Goal: Find specific page/section: Find specific page/section

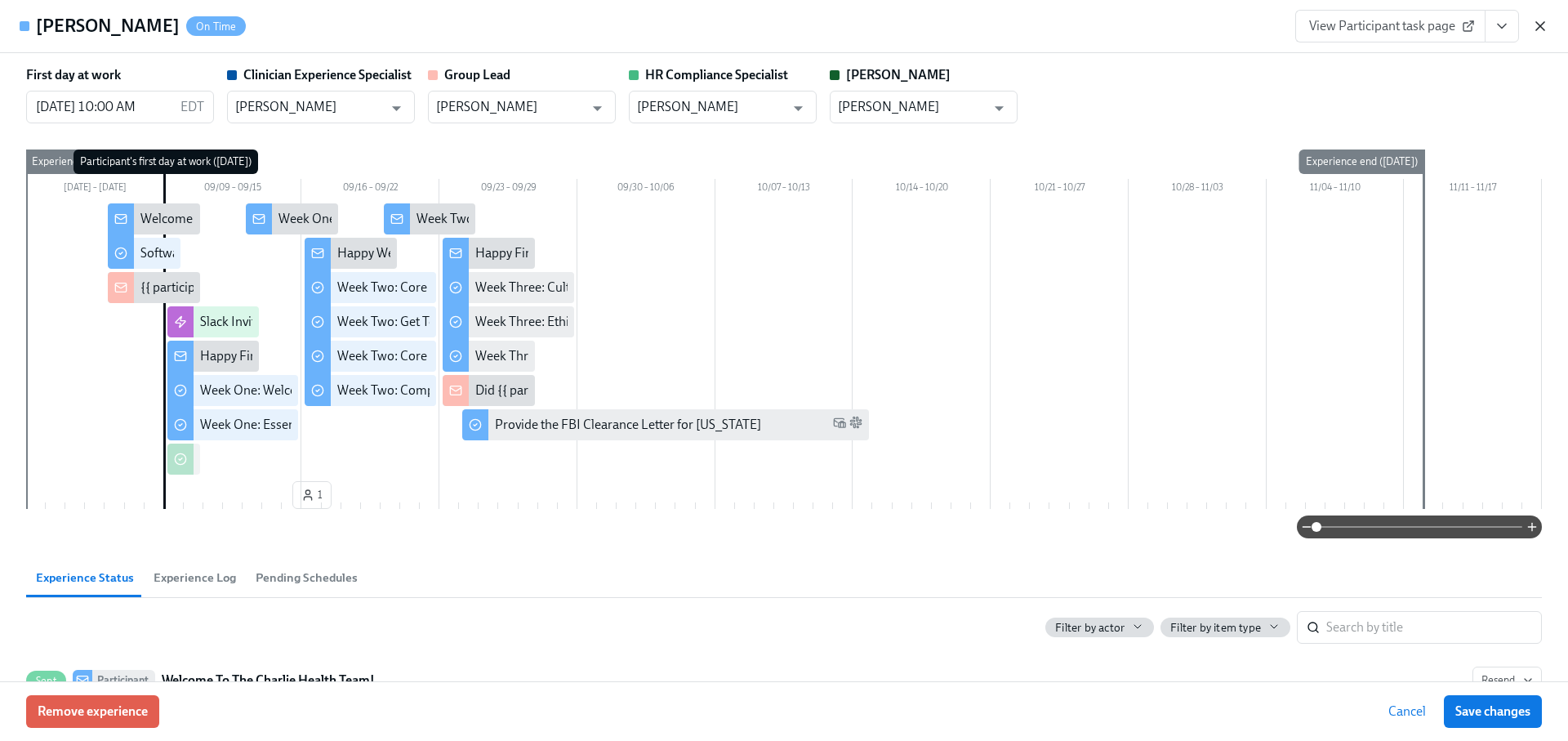
click at [1539, 18] on icon "button" at bounding box center [1540, 25] width 17 height 17
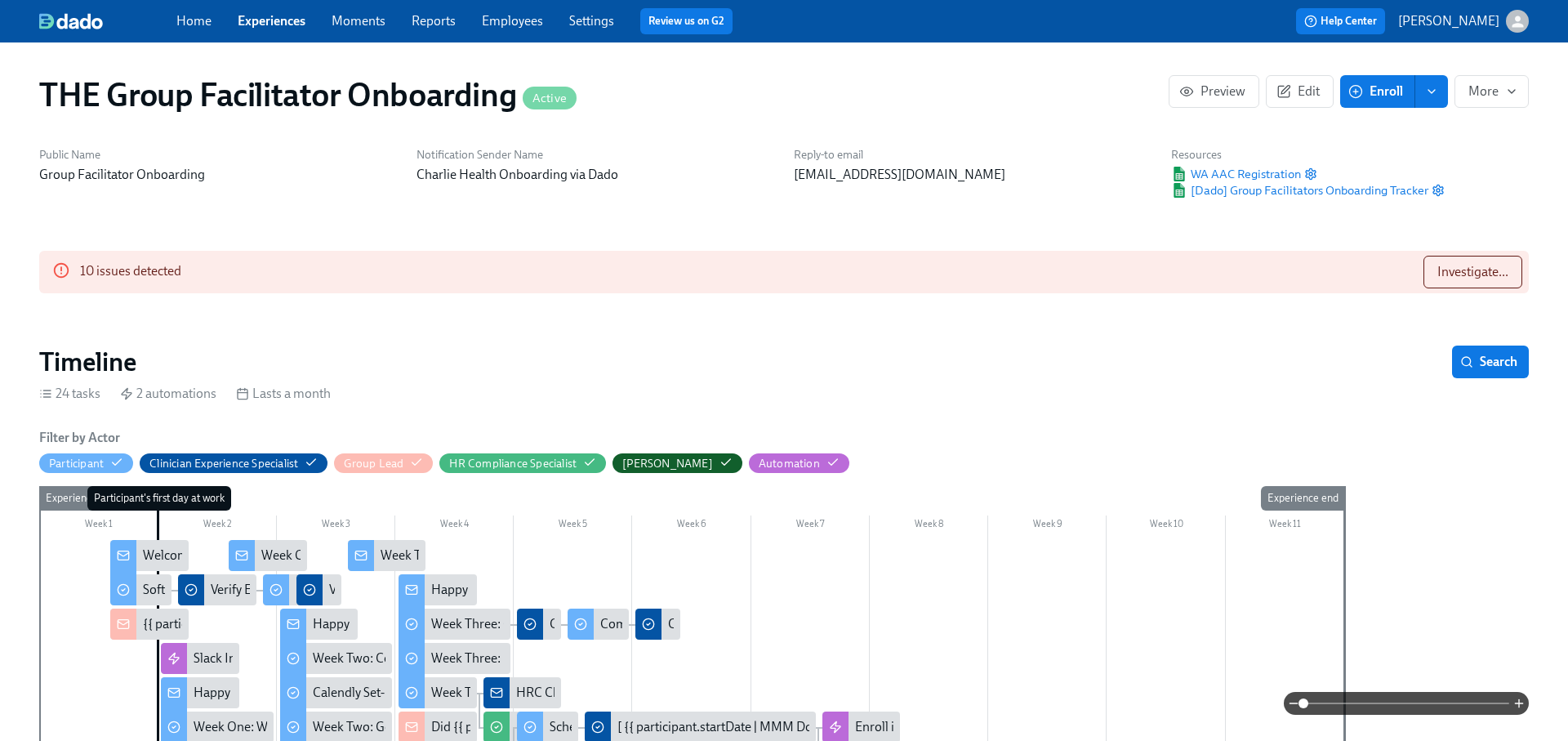
scroll to position [1304, 0]
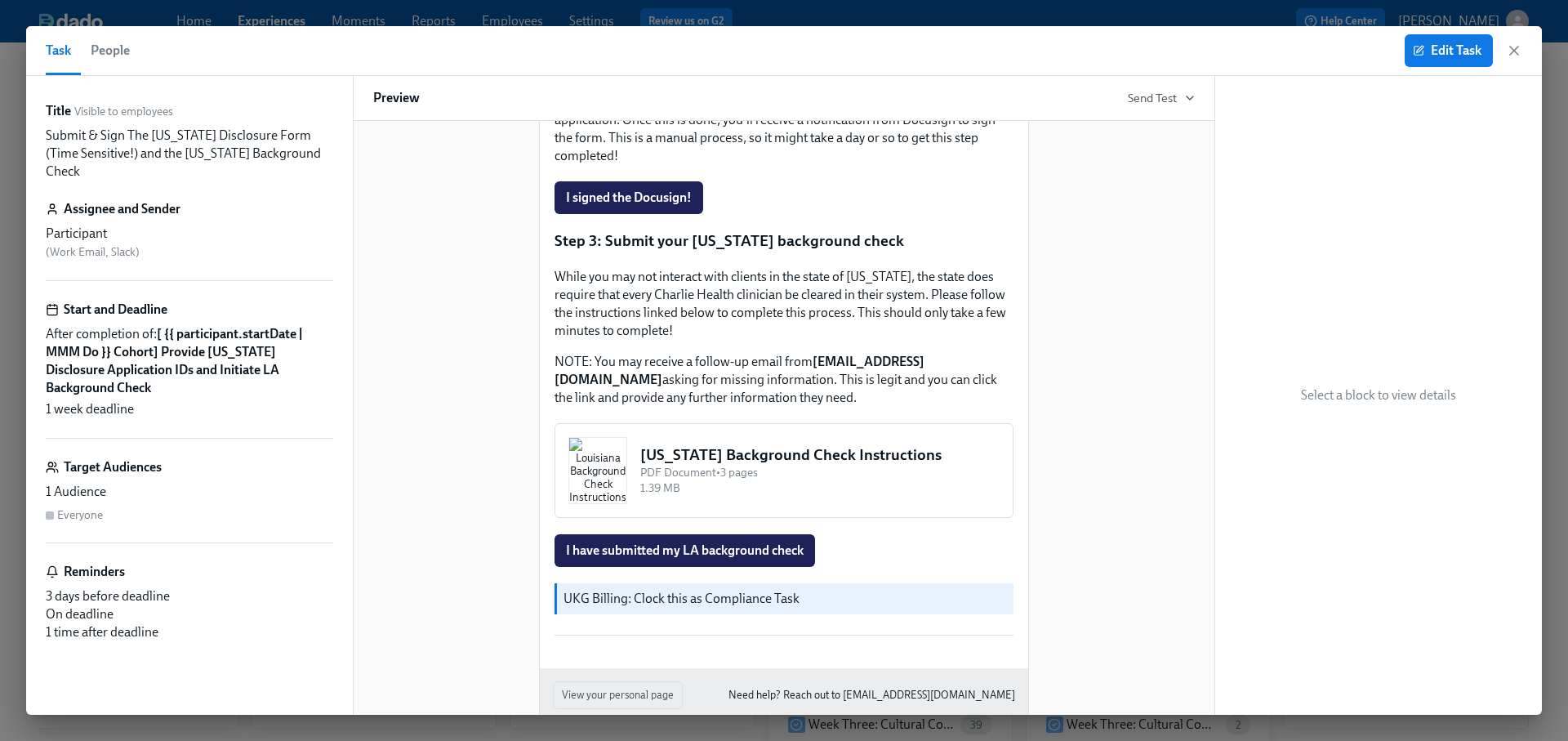
scroll to position [597, 0]
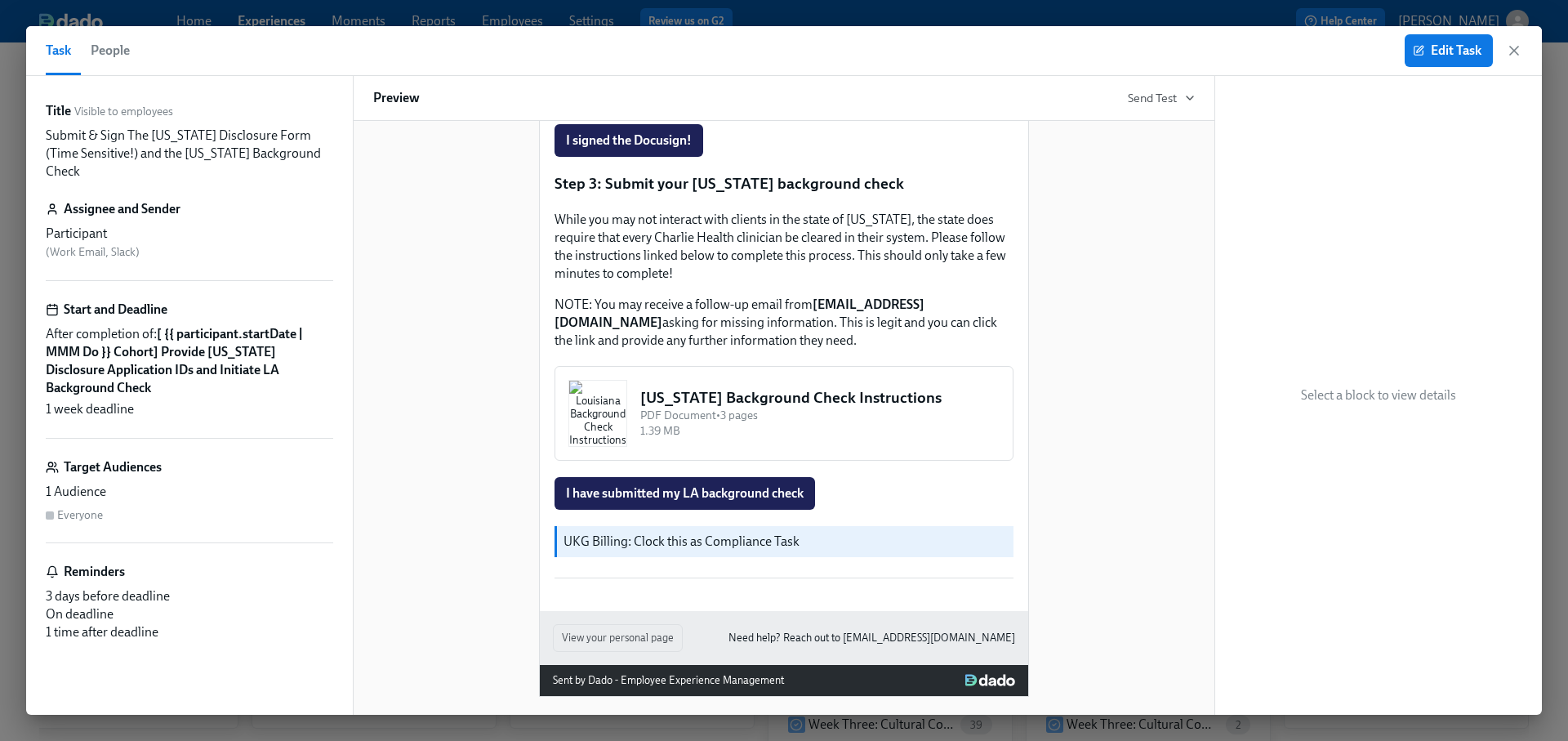
click at [1518, 53] on icon "button" at bounding box center [1513, 50] width 17 height 17
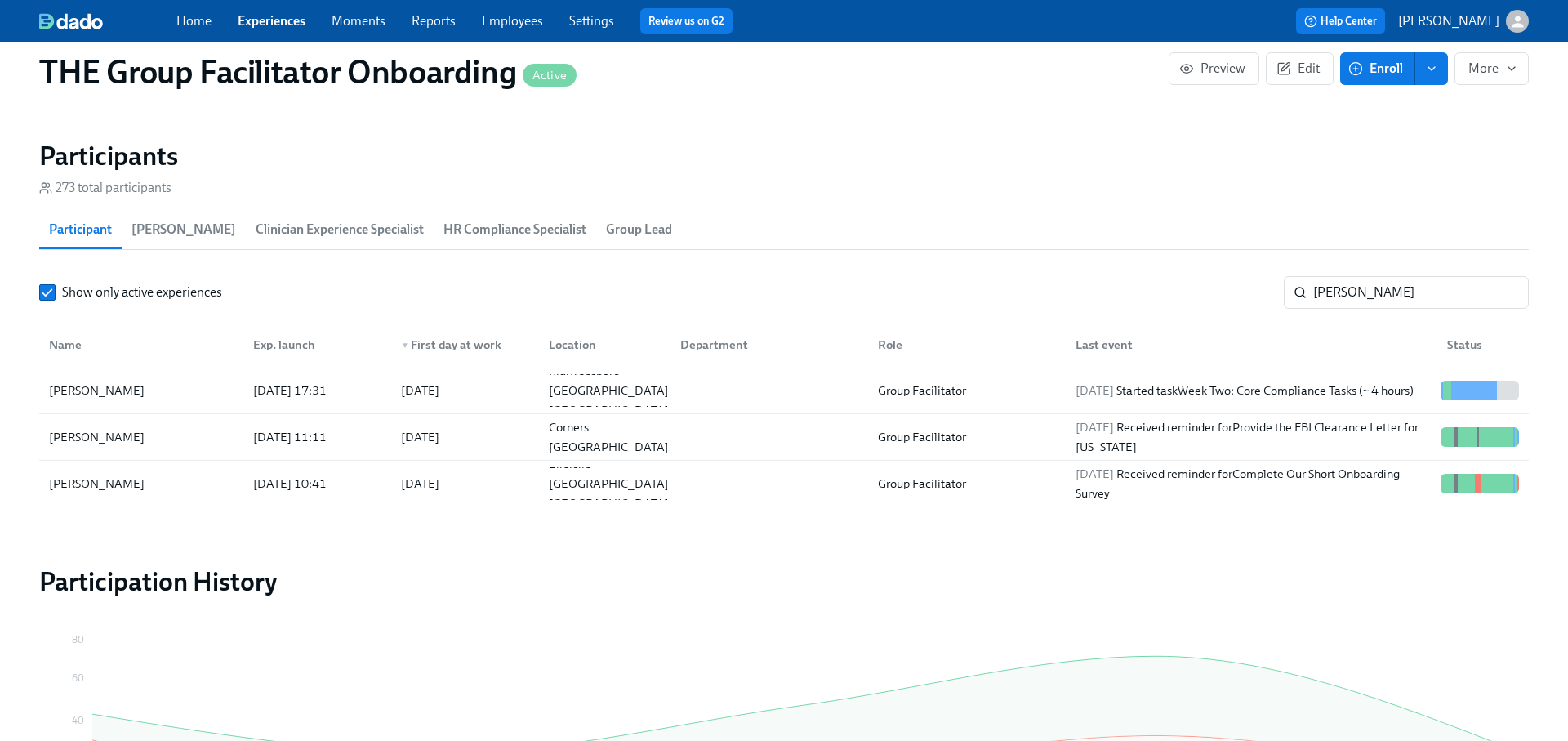
scroll to position [1380, 0]
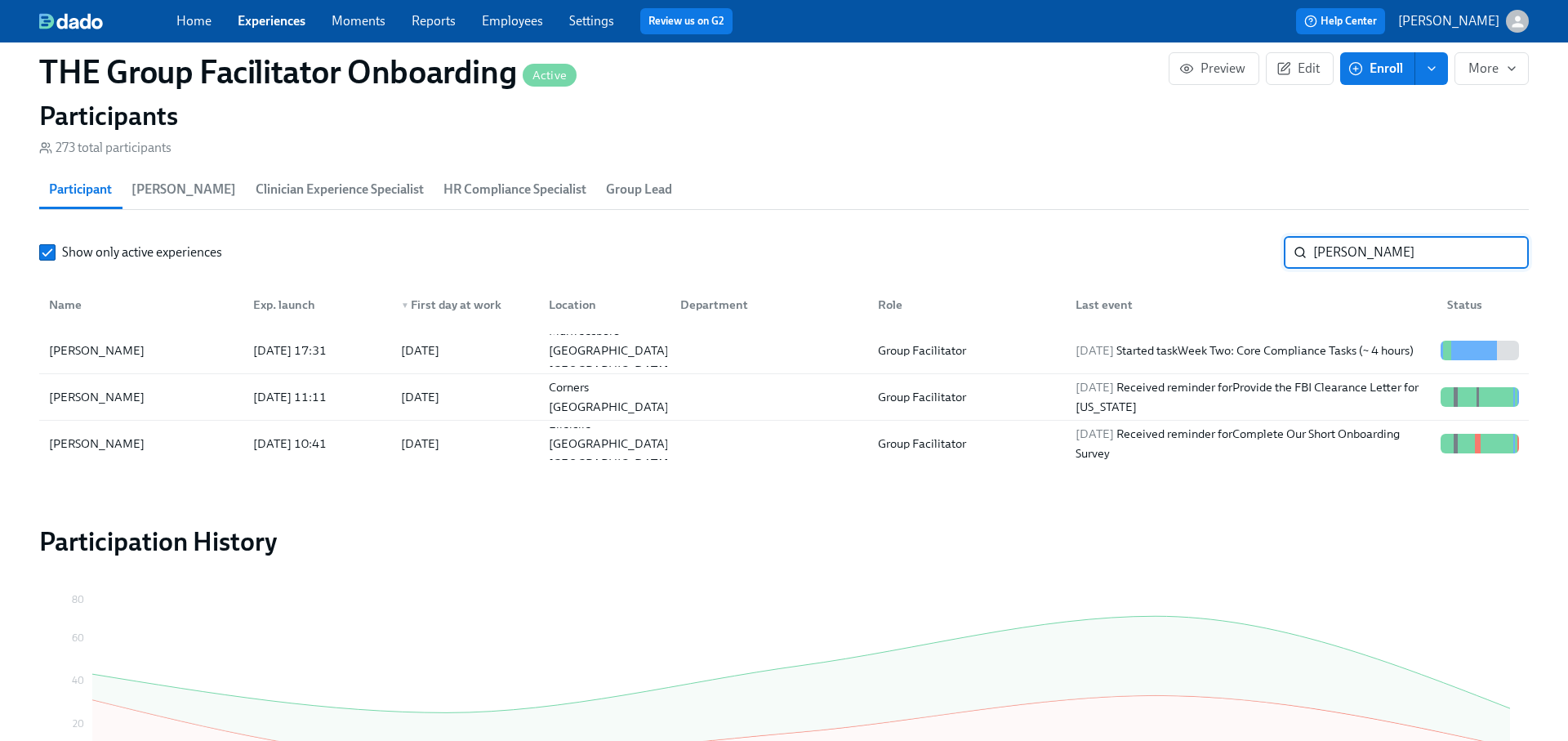
click at [1327, 255] on input "[PERSON_NAME]" at bounding box center [1421, 252] width 216 height 32
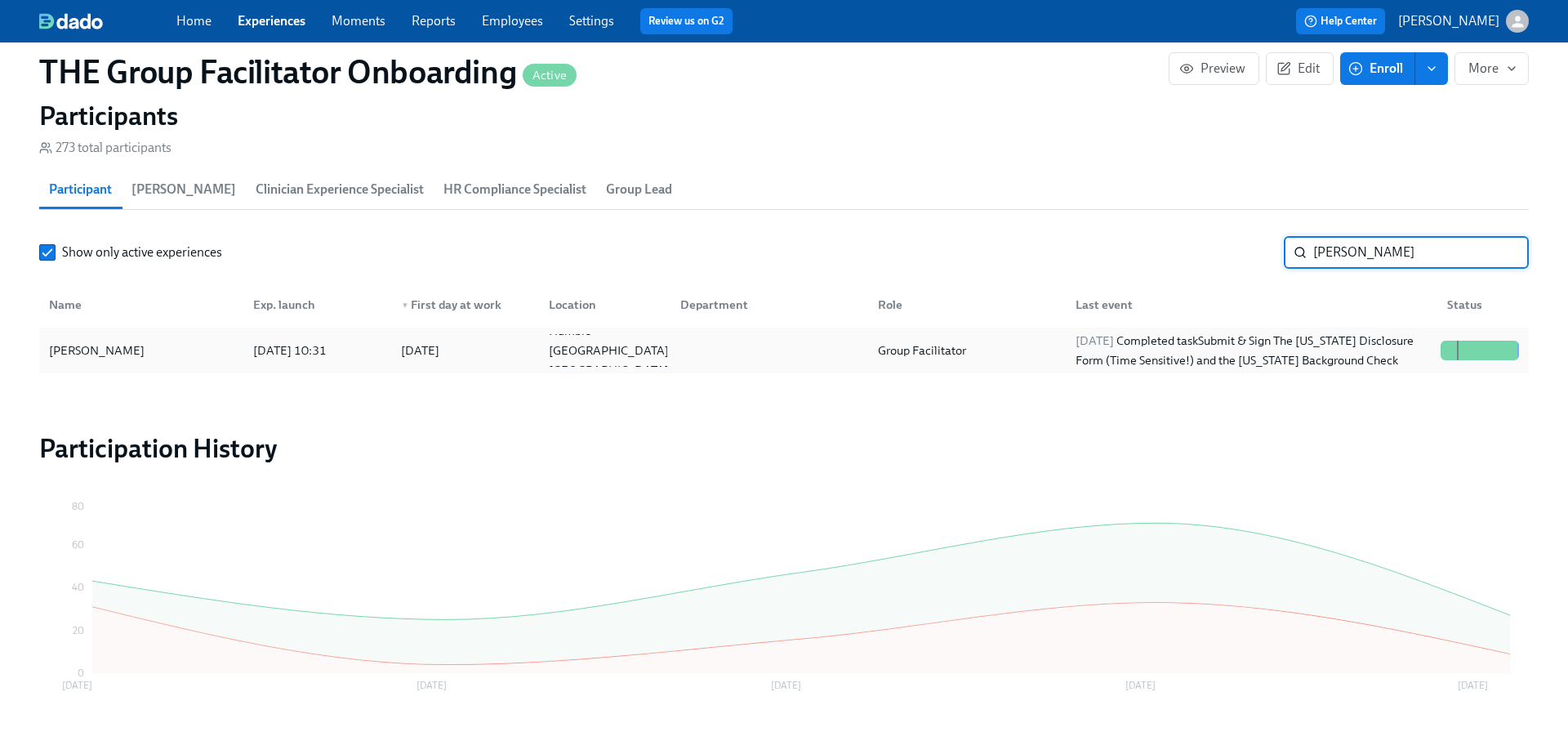
type input "[PERSON_NAME]"
click at [1301, 327] on div "[PERSON_NAME] [DATE] 10:31 2025/08/19 Humble TX US Group Facilitator [DATE] Com…" at bounding box center [783, 350] width 1489 height 46
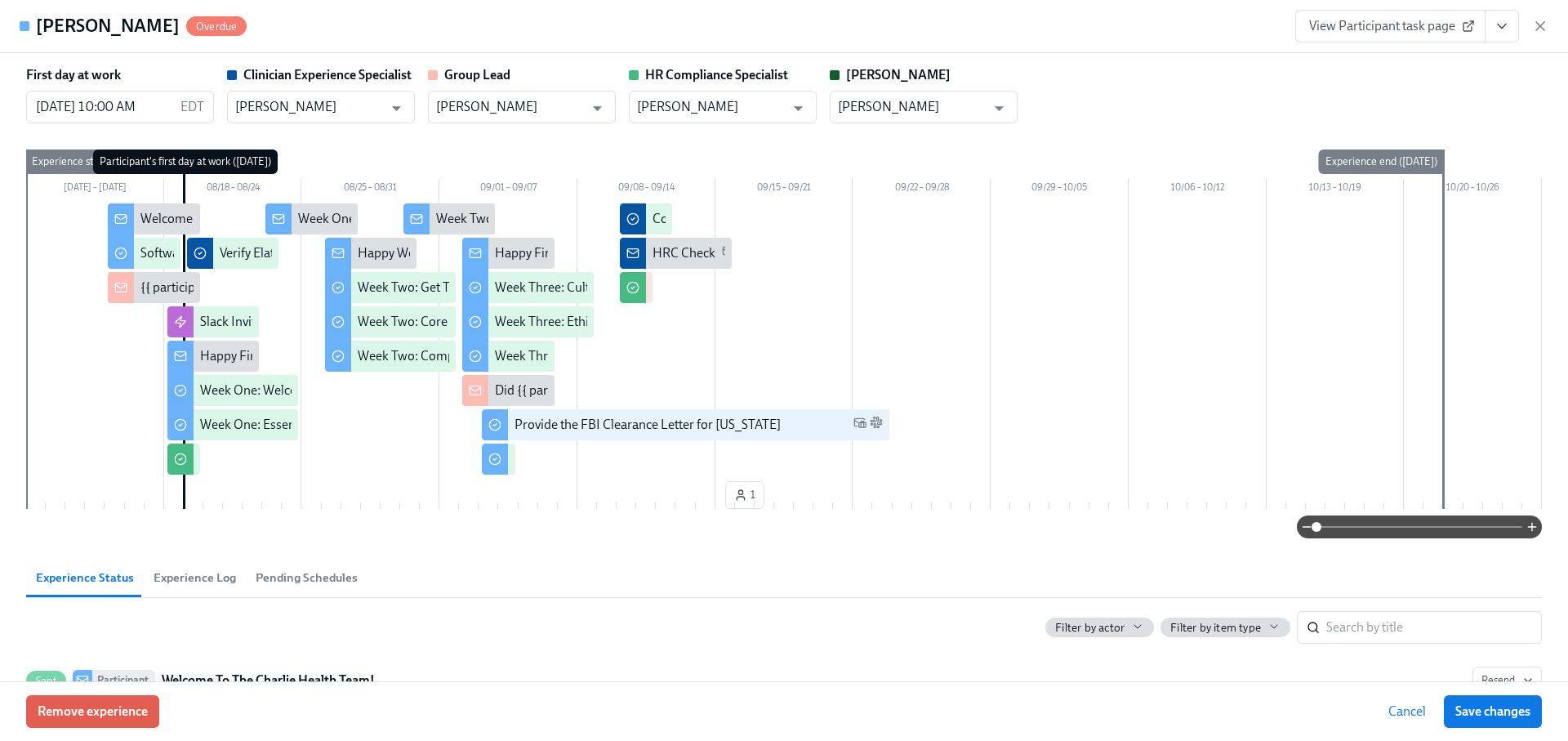
click at [1365, 30] on span "View Participant task page" at bounding box center [1390, 25] width 162 height 17
click at [1540, 27] on icon "button" at bounding box center [1540, 26] width 8 height 8
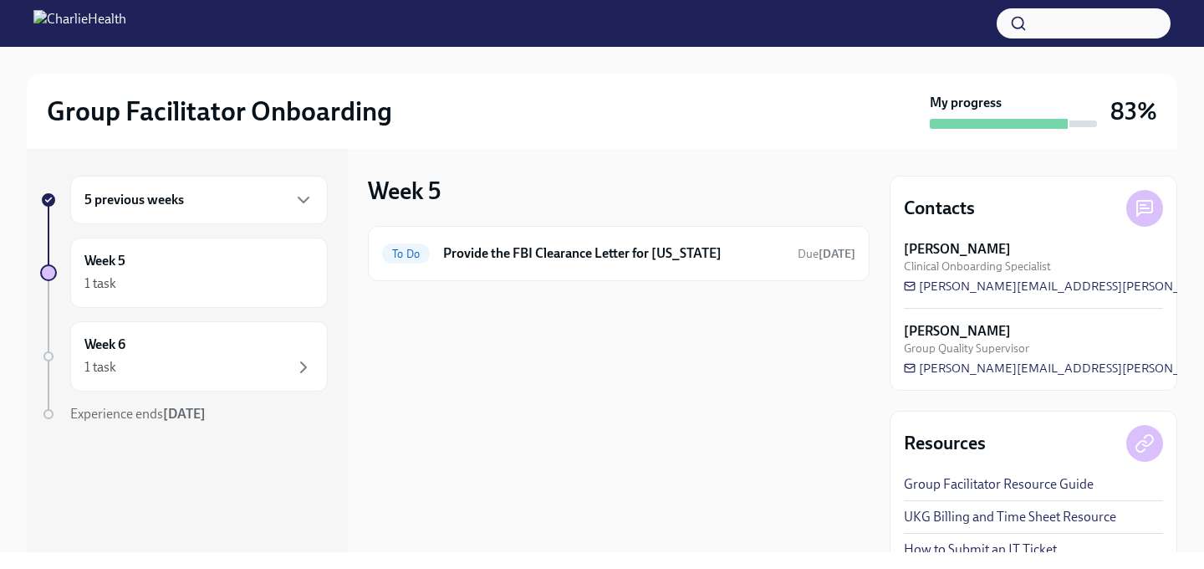
click at [1019, 26] on icon "button" at bounding box center [1018, 23] width 17 height 17
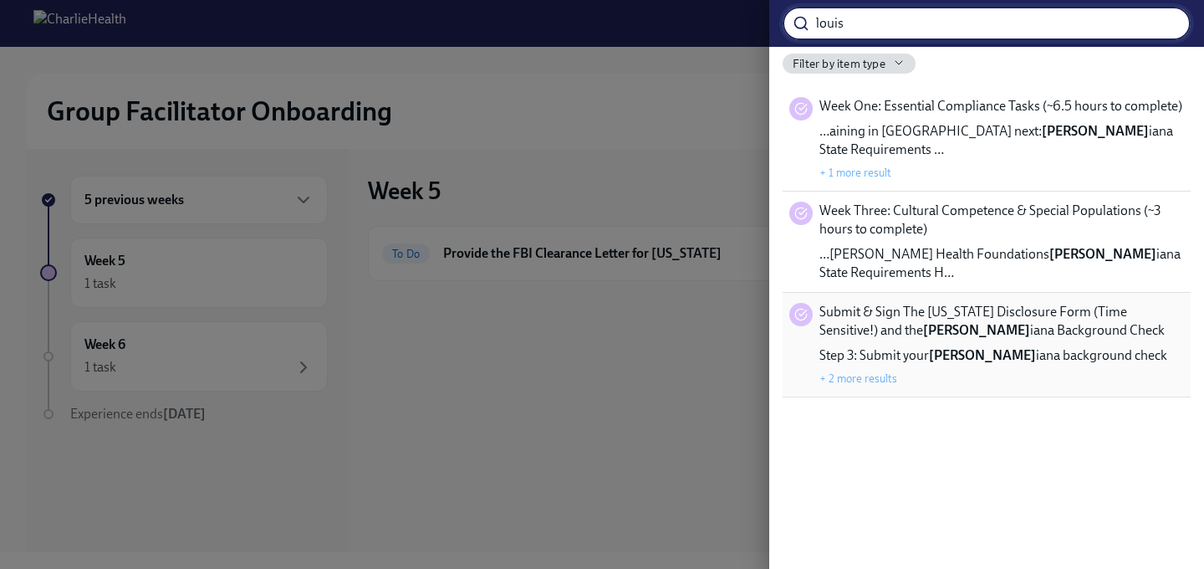
type input "louis"
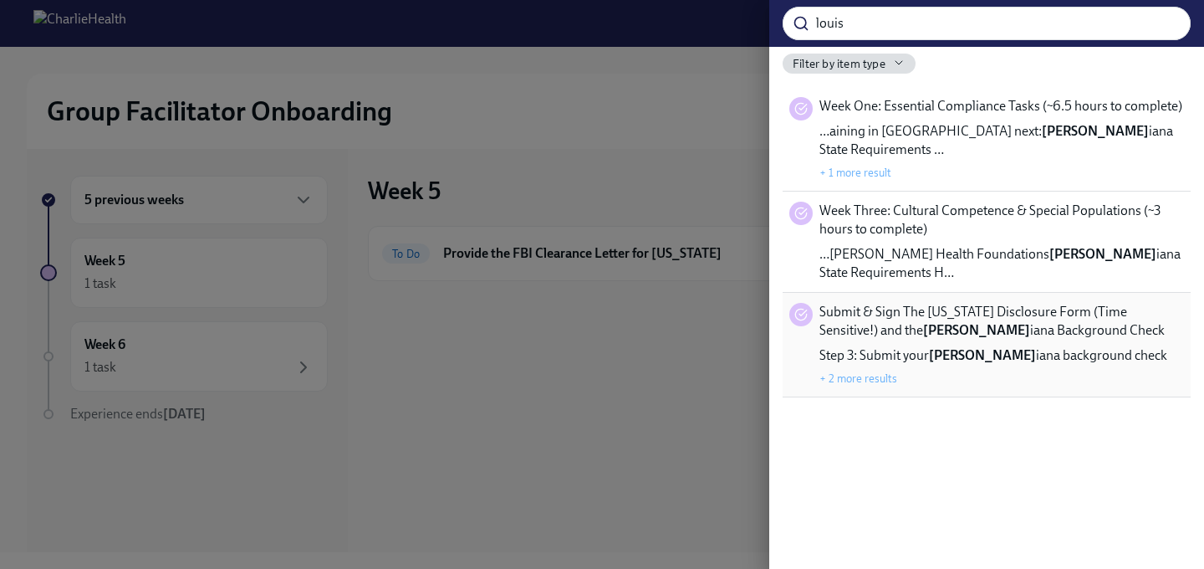
click at [965, 346] on span "Step 3: Submit your Louis iana background check" at bounding box center [994, 355] width 348 height 18
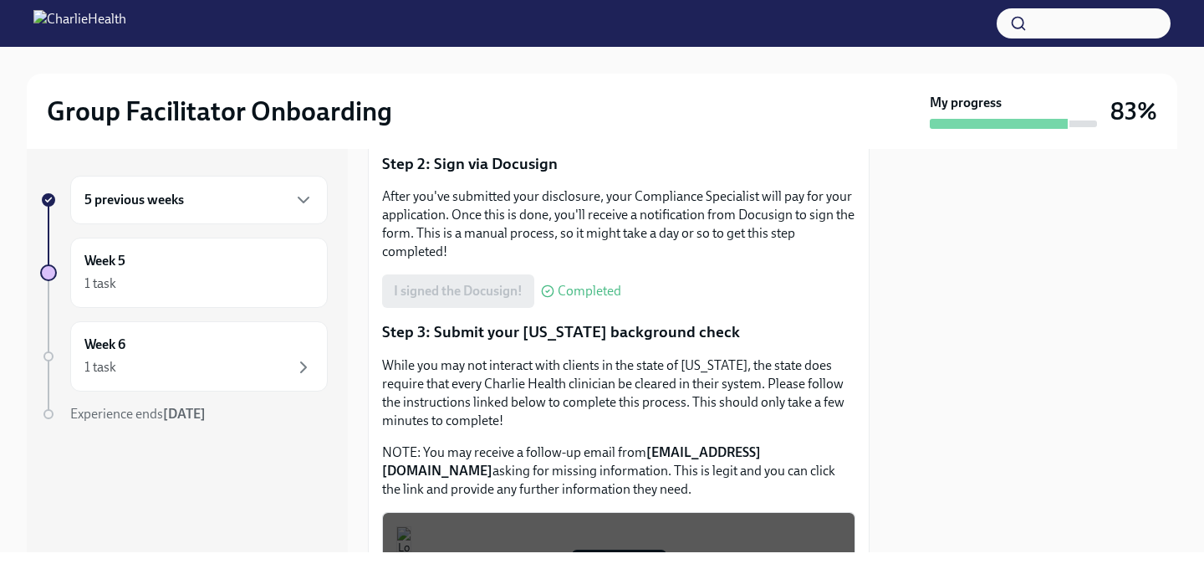
scroll to position [414, 0]
